Goal: Transaction & Acquisition: Book appointment/travel/reservation

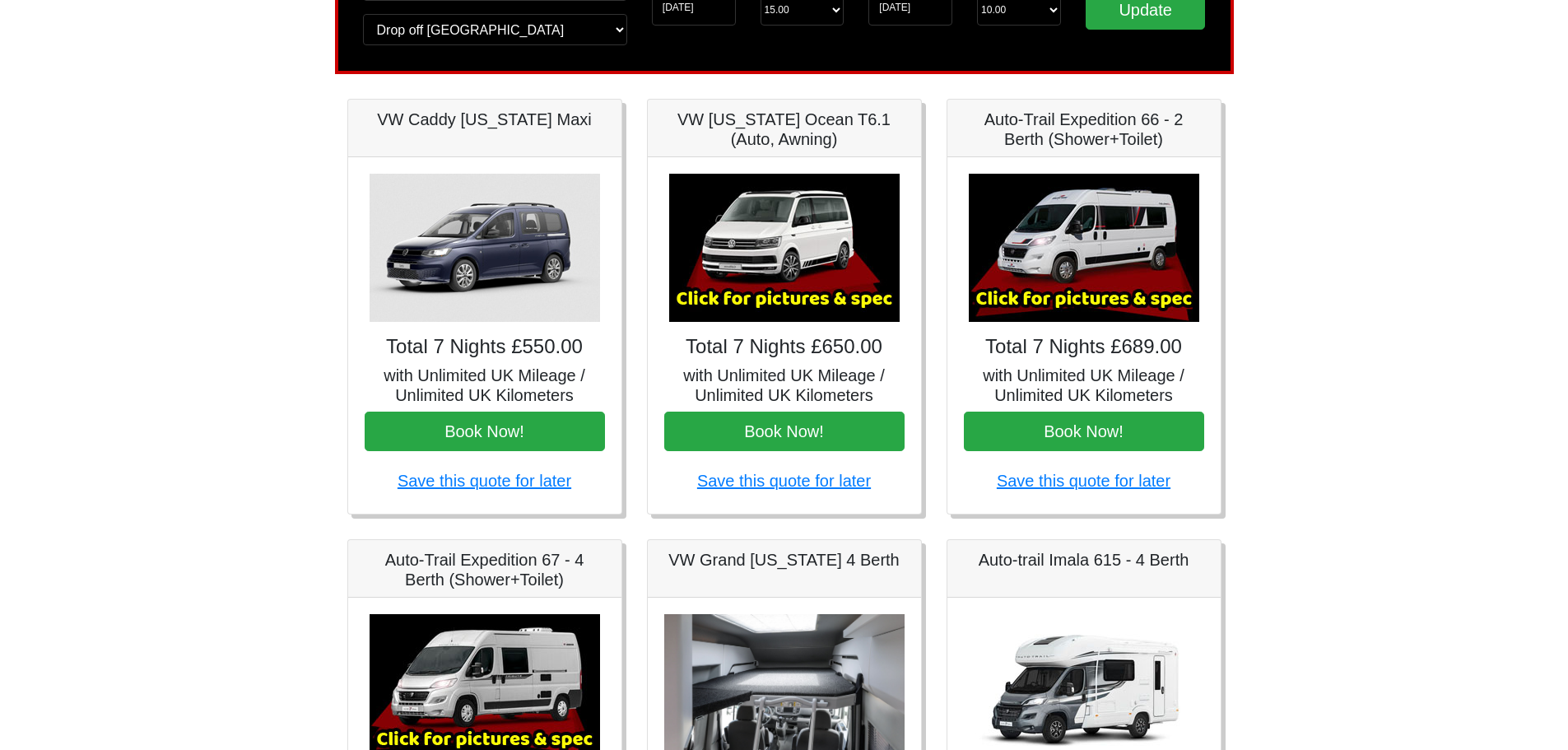
scroll to position [82, 0]
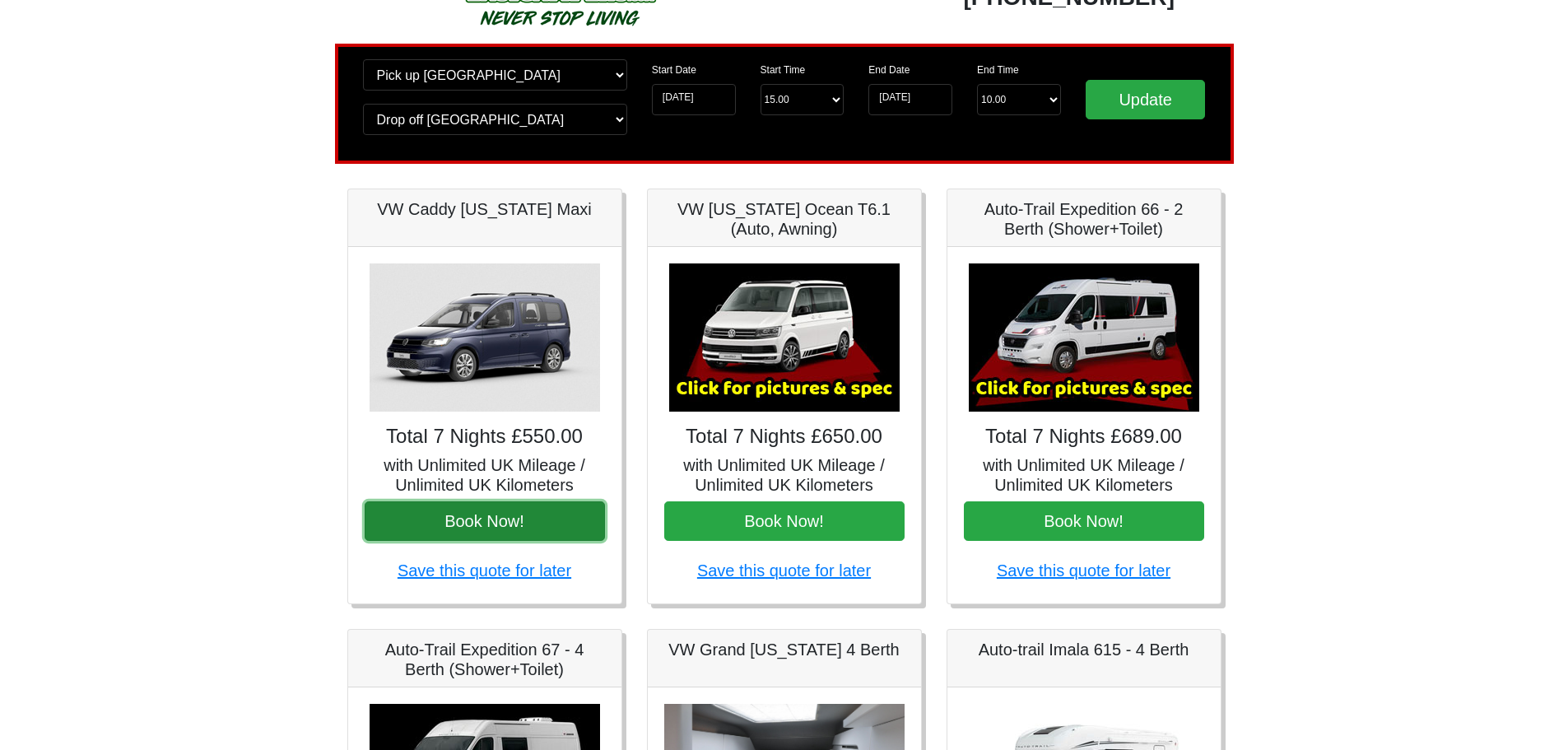
click at [486, 518] on button "Book Now!" at bounding box center [485, 521] width 241 height 40
click at [787, 358] on img at bounding box center [785, 337] width 231 height 149
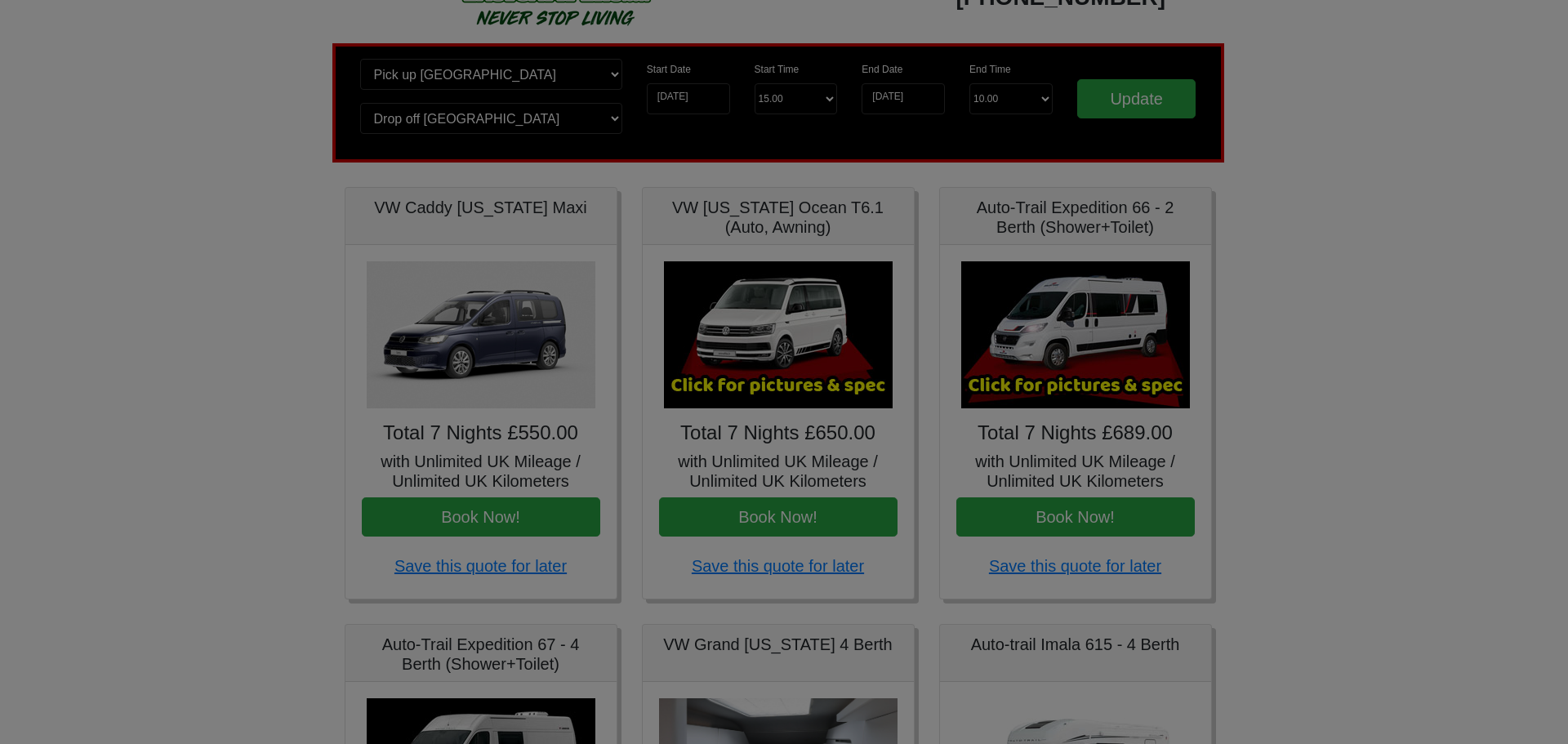
click at [781, 355] on body "CENTRAL RESERVATIONS FOR ALL ENQUIRIES [PHONE_NUMBER] Easicampers Booking : Sea…" at bounding box center [784, 733] width 1568 height 1630
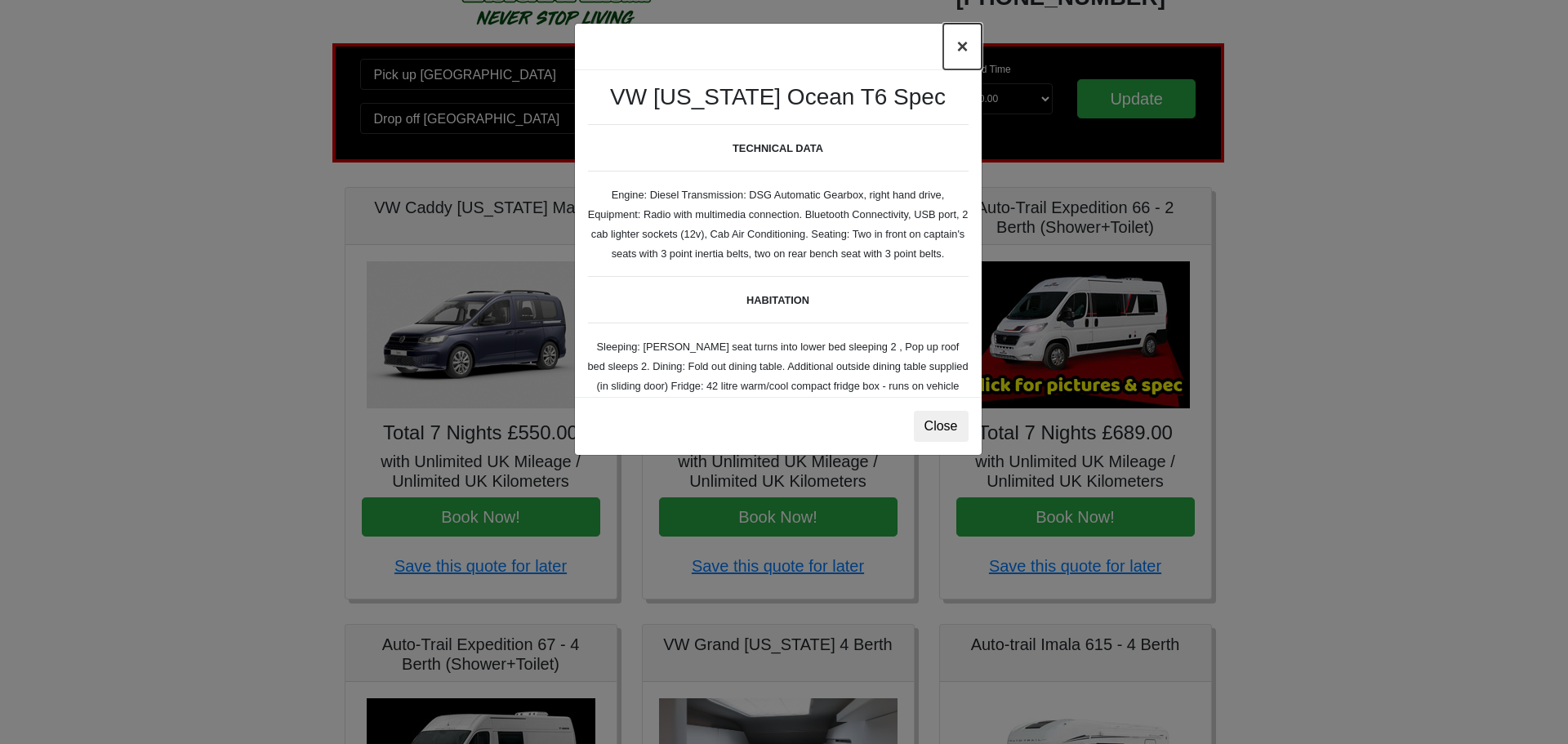
drag, startPoint x: 964, startPoint y: 54, endPoint x: 963, endPoint y: 44, distance: 10.0
click at [963, 44] on button "×" at bounding box center [962, 47] width 38 height 46
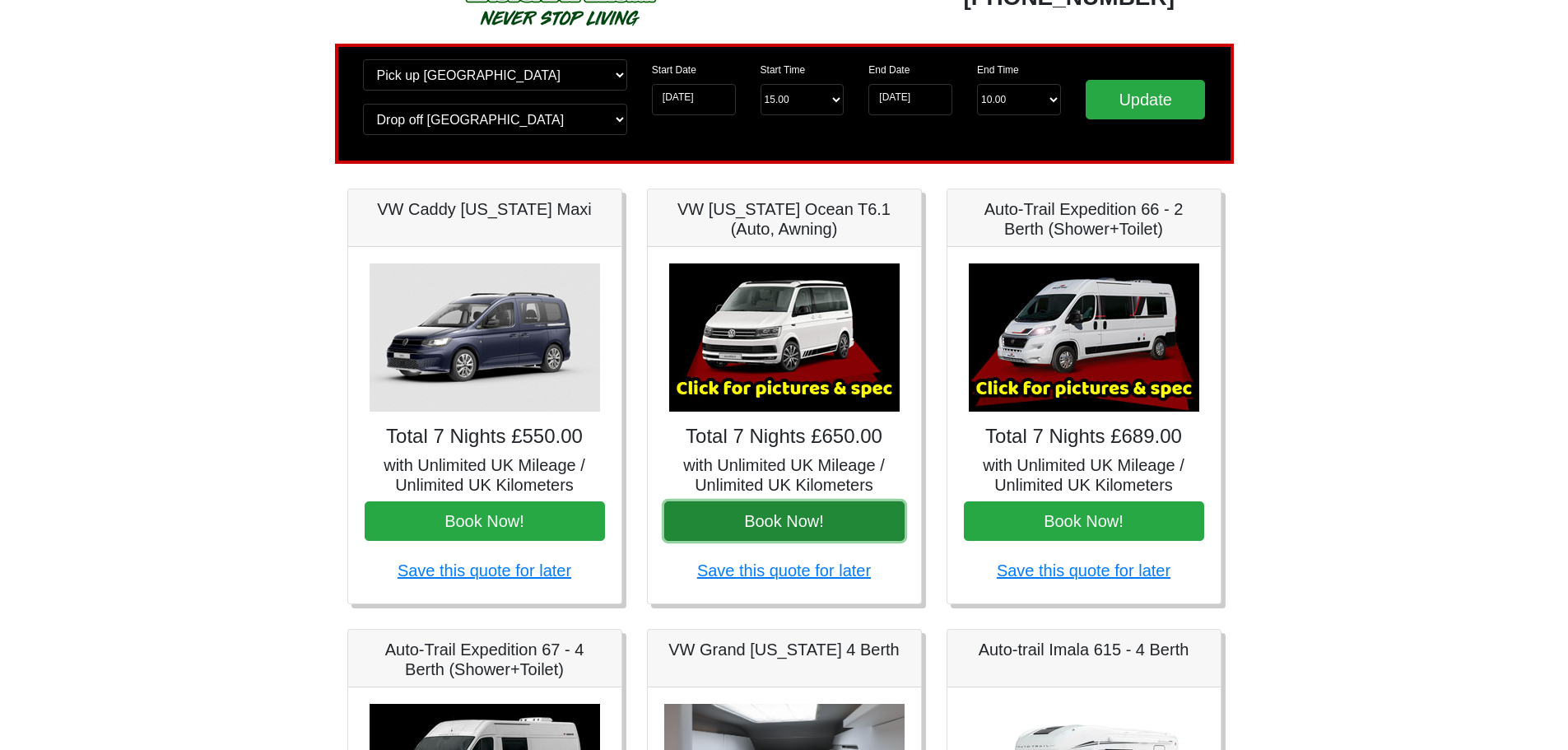
click at [804, 521] on button "Book Now!" at bounding box center [785, 521] width 241 height 40
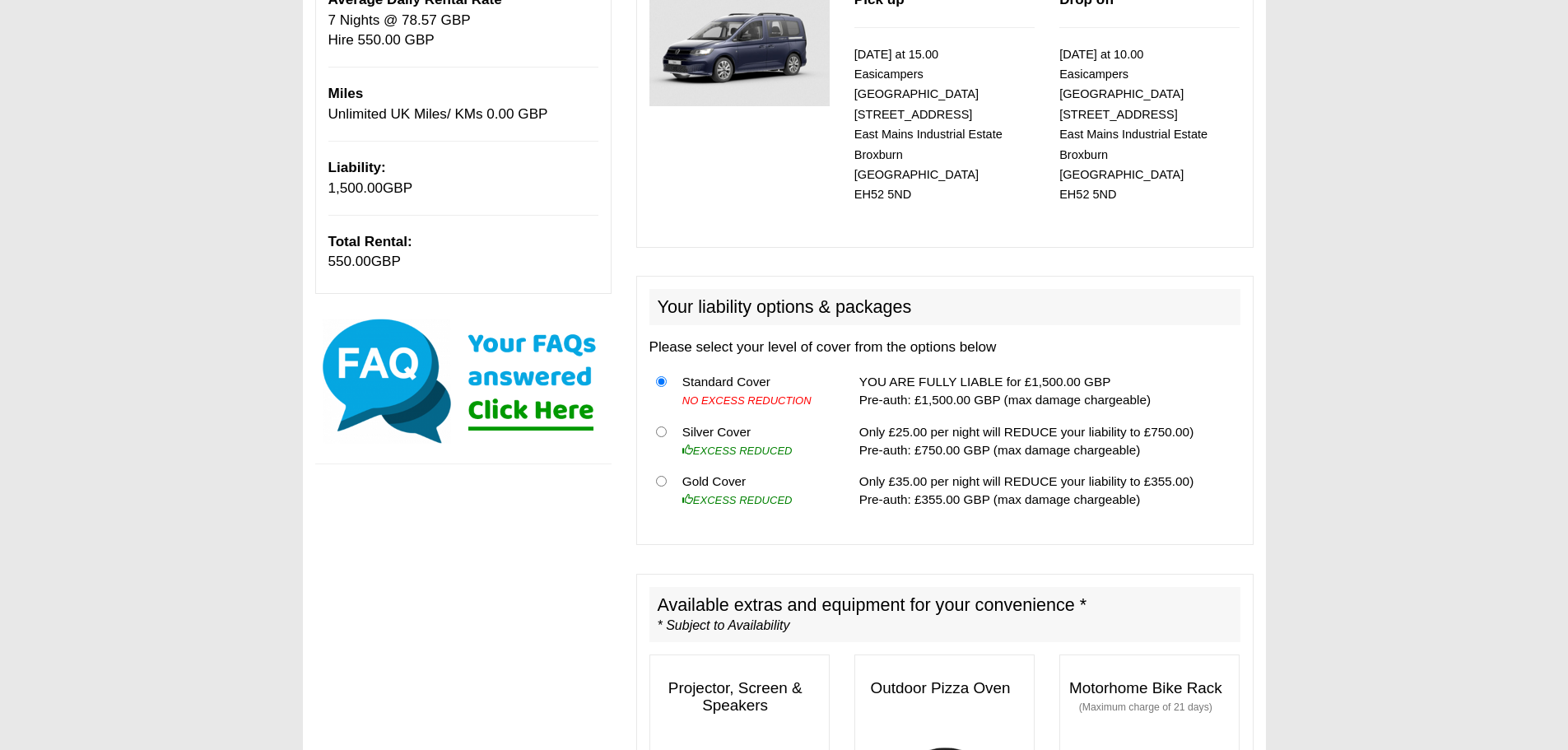
scroll to position [272, 0]
